Goal: Find specific page/section: Find specific page/section

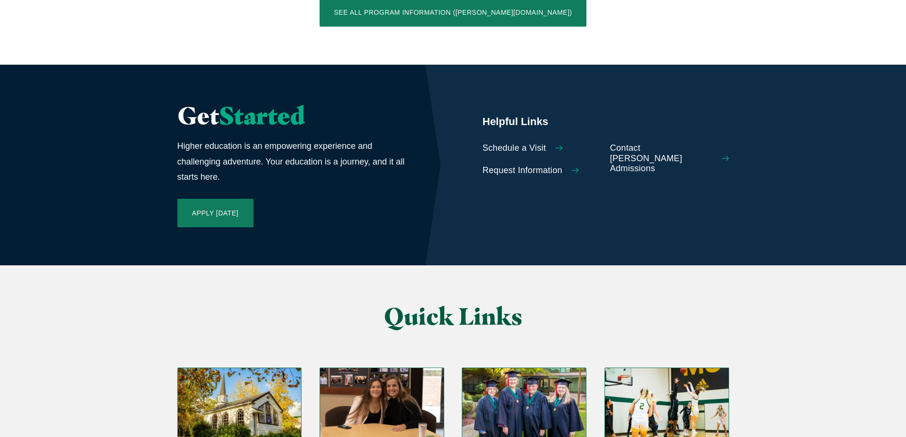
scroll to position [2258, 0]
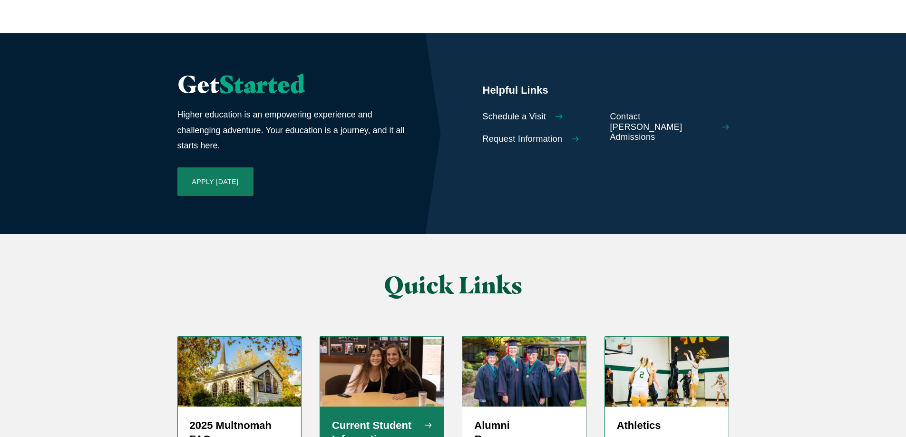
scroll to position [2141, 0]
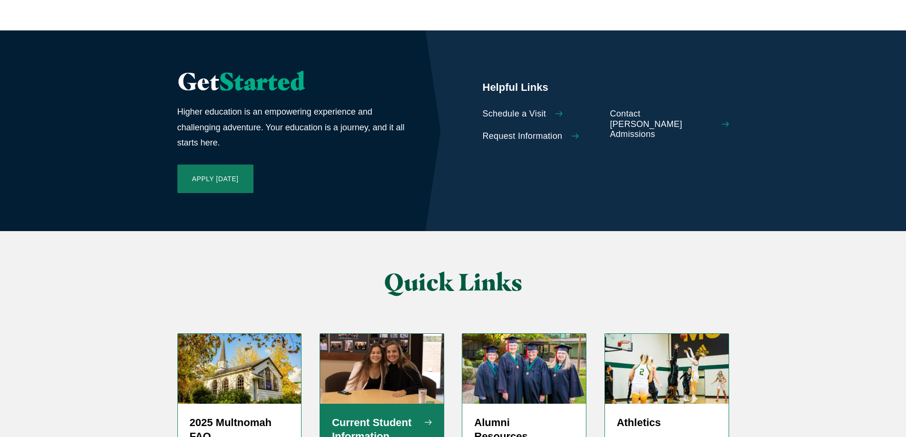
click at [416, 334] on img "Grid" at bounding box center [382, 368] width 124 height 69
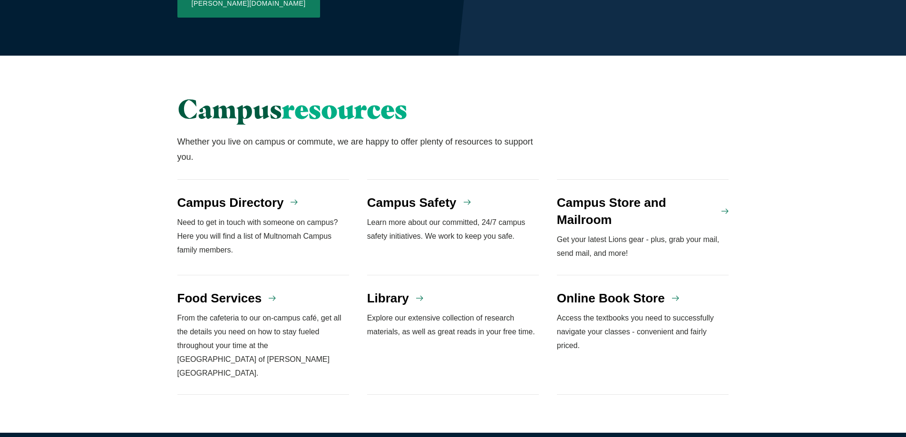
scroll to position [809, 0]
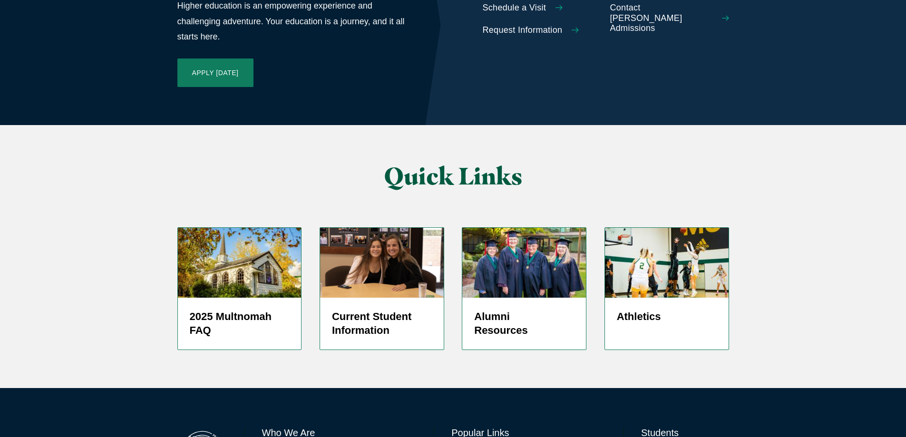
scroll to position [2258, 0]
